Goal: Navigation & Orientation: Find specific page/section

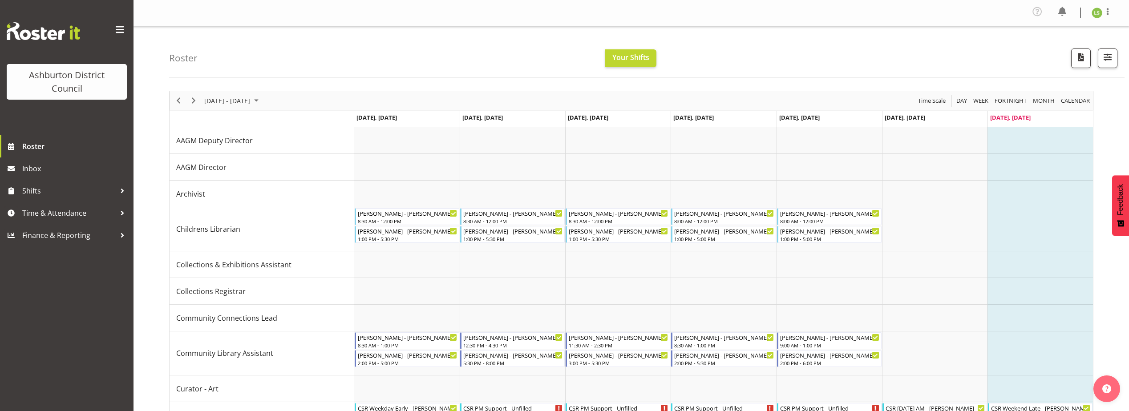
click at [1094, 13] on img at bounding box center [1097, 13] width 11 height 11
click at [1091, 45] on link "Log Out" at bounding box center [1069, 49] width 85 height 16
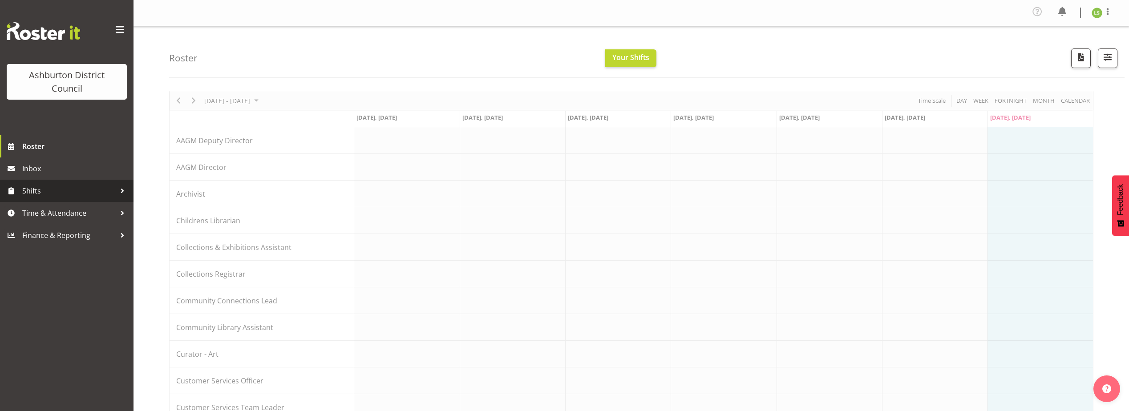
click at [68, 188] on span "Shifts" at bounding box center [68, 190] width 93 height 13
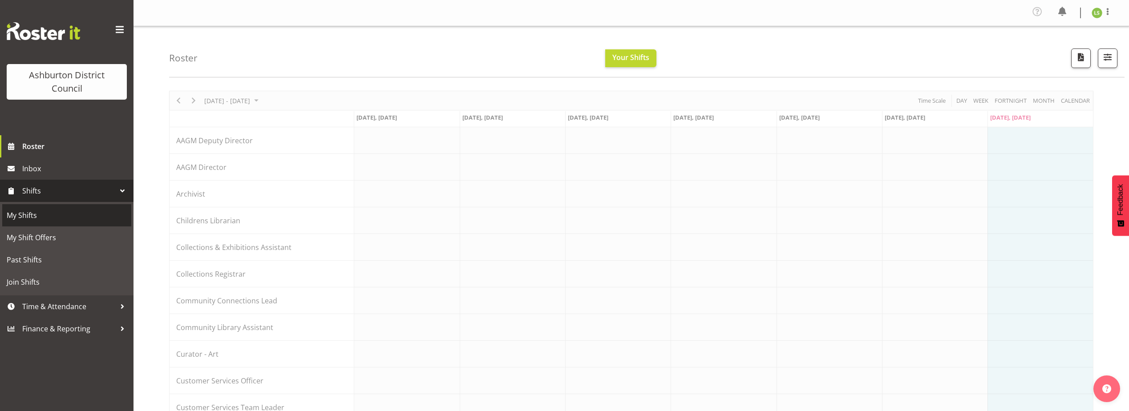
click at [60, 212] on span "My Shifts" at bounding box center [67, 215] width 120 height 13
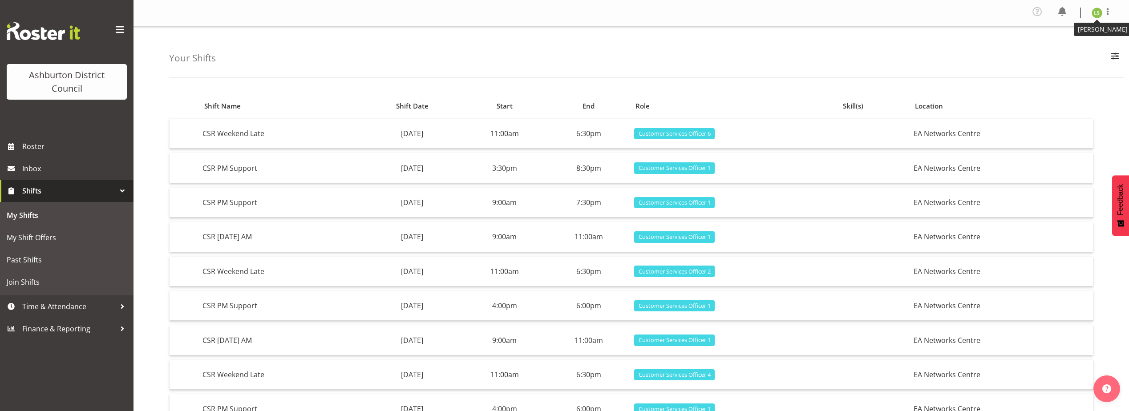
click at [1093, 10] on img at bounding box center [1097, 13] width 11 height 11
click at [1079, 42] on link "Log Out" at bounding box center [1069, 49] width 85 height 16
click at [1096, 12] on img at bounding box center [1097, 13] width 11 height 11
